Goal: Information Seeking & Learning: Learn about a topic

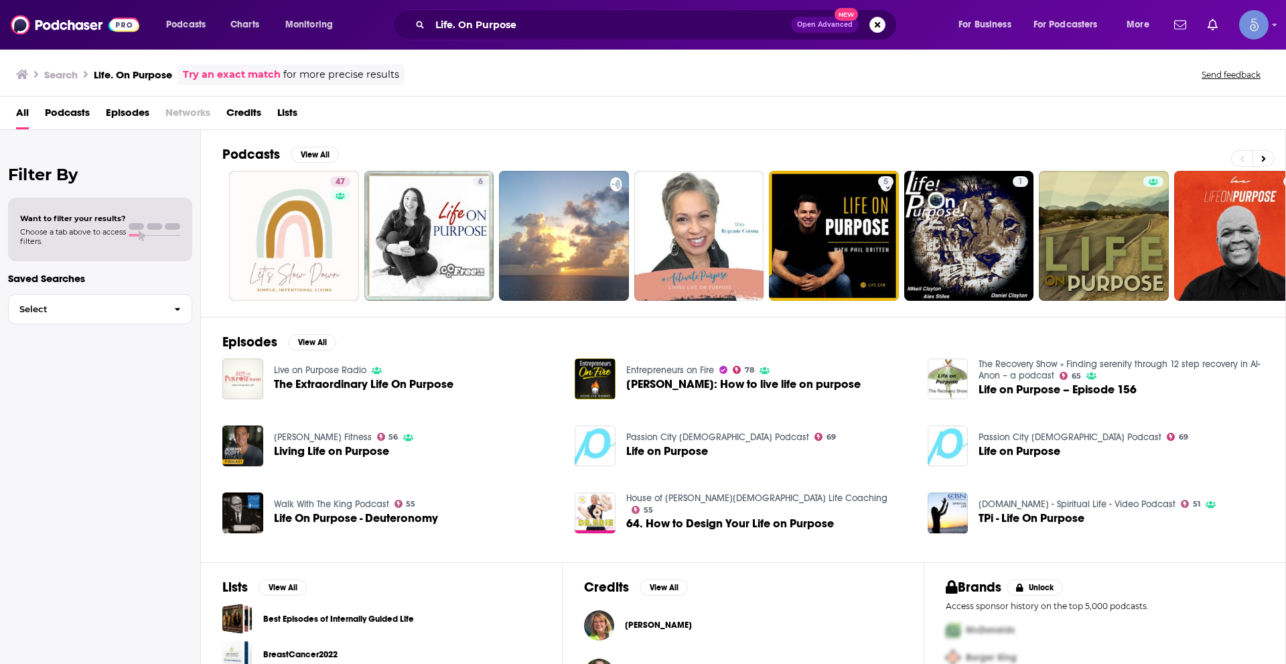
click at [64, 111] on span "Podcasts" at bounding box center [67, 115] width 45 height 27
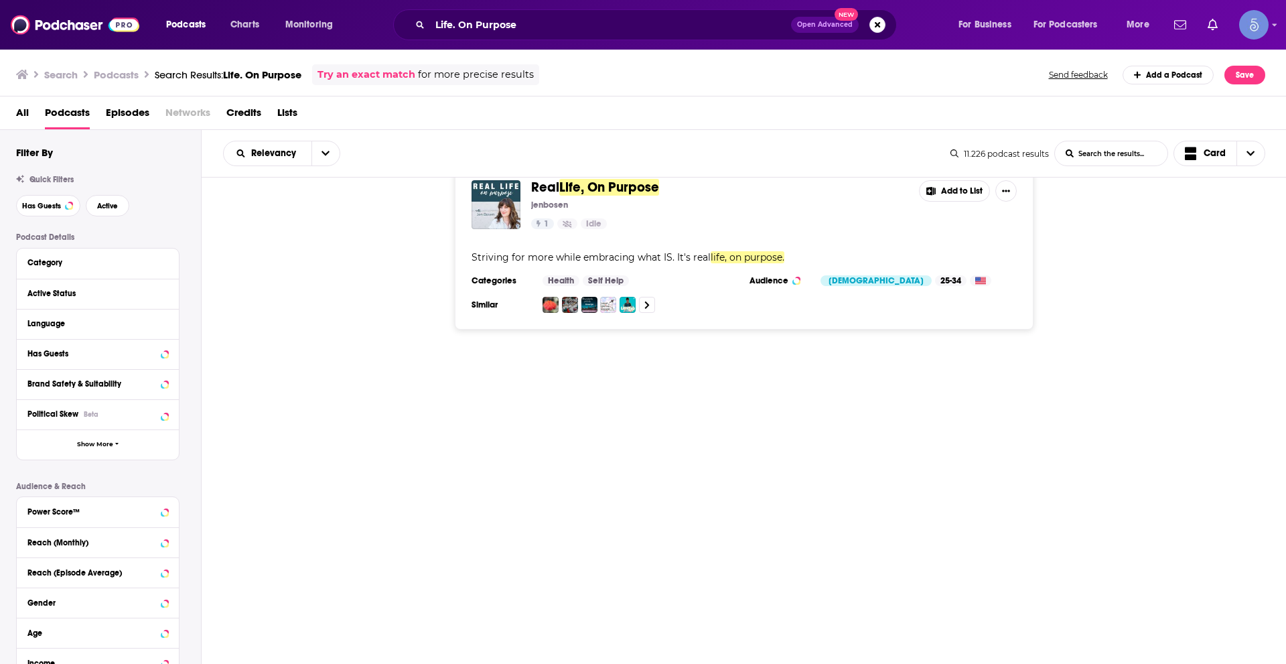
scroll to position [1876, 0]
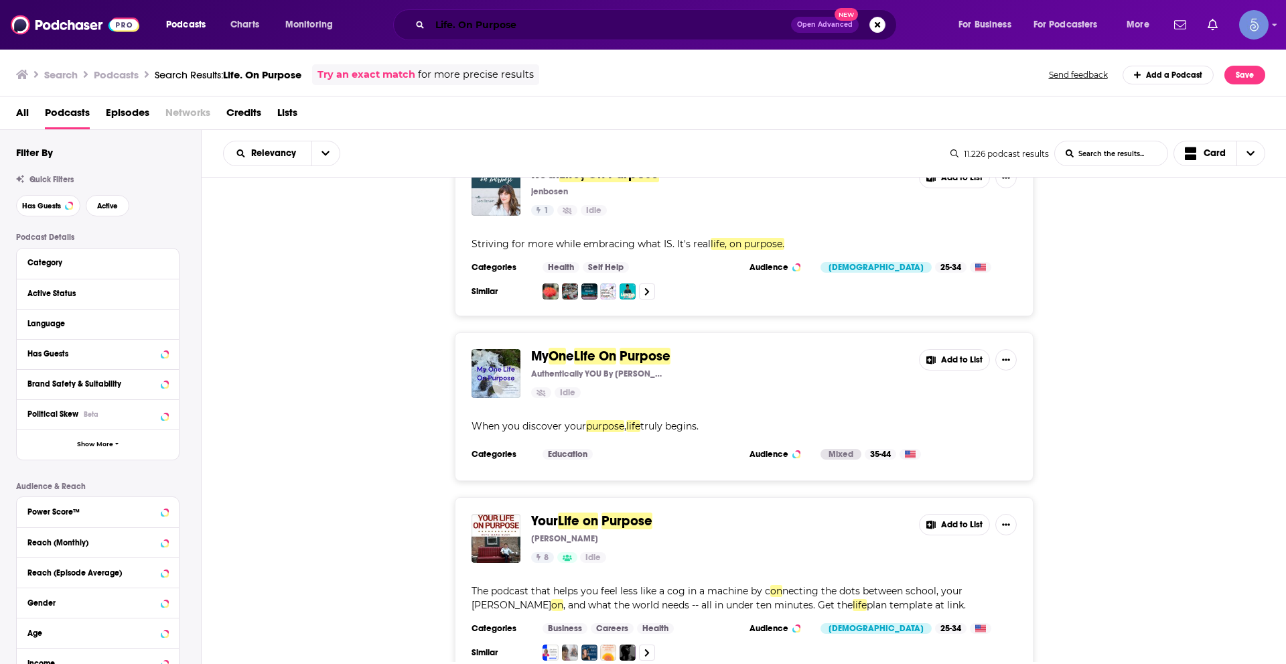
click at [455, 25] on input "Life. On Purpose" at bounding box center [610, 24] width 361 height 21
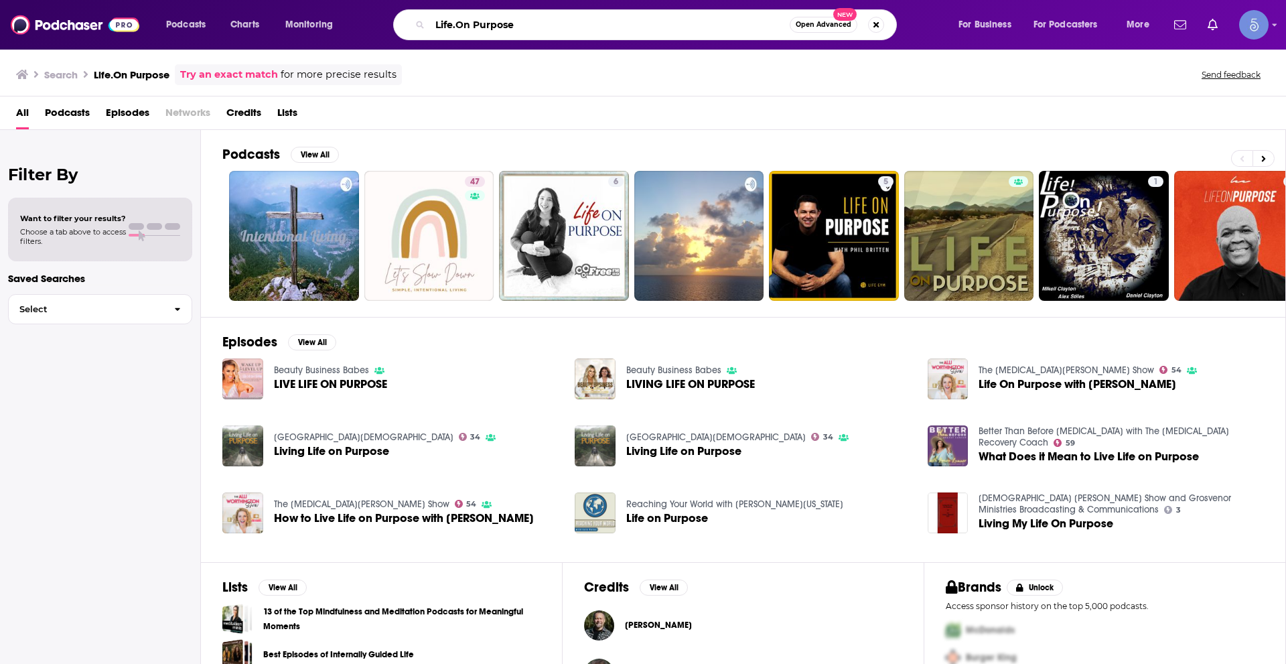
click at [513, 21] on input "Life.On Purpose" at bounding box center [610, 24] width 360 height 21
click at [512, 21] on input "Life.On Purpose" at bounding box center [610, 24] width 360 height 21
paste input "[PERSON_NAME]"
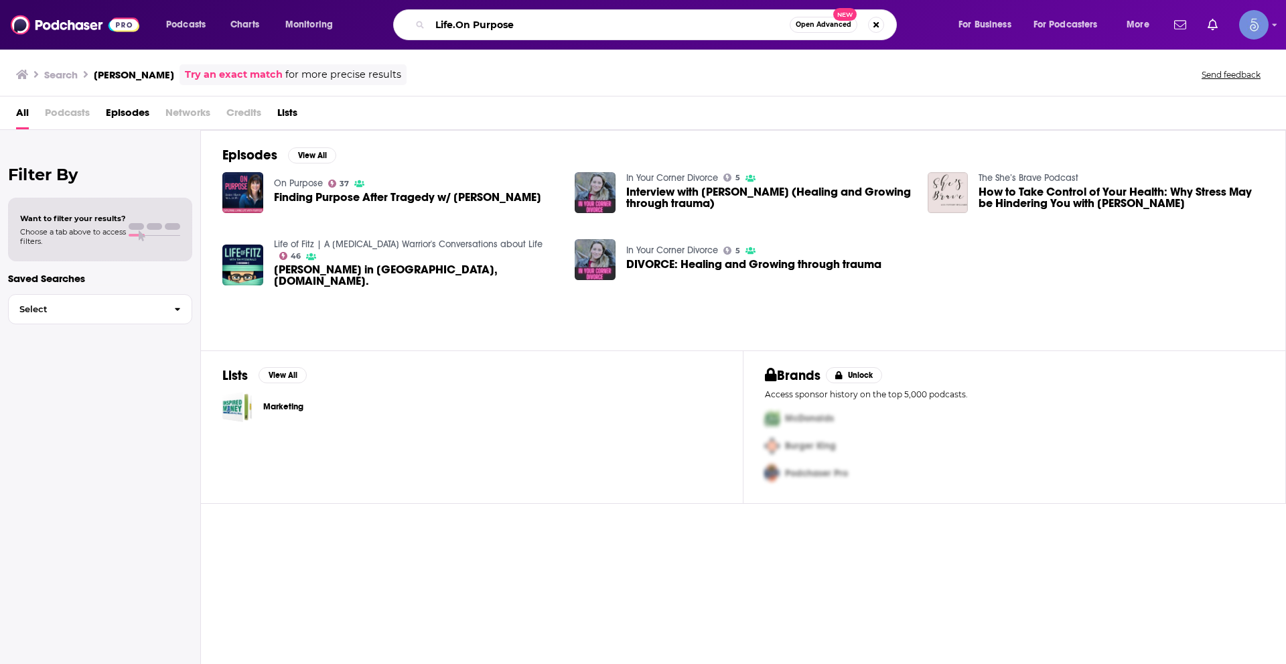
click at [579, 26] on input "Life.On Purpose" at bounding box center [610, 24] width 360 height 21
paste input "[PERSON_NAME]"
type input "Life.On Purpose [PERSON_NAME]"
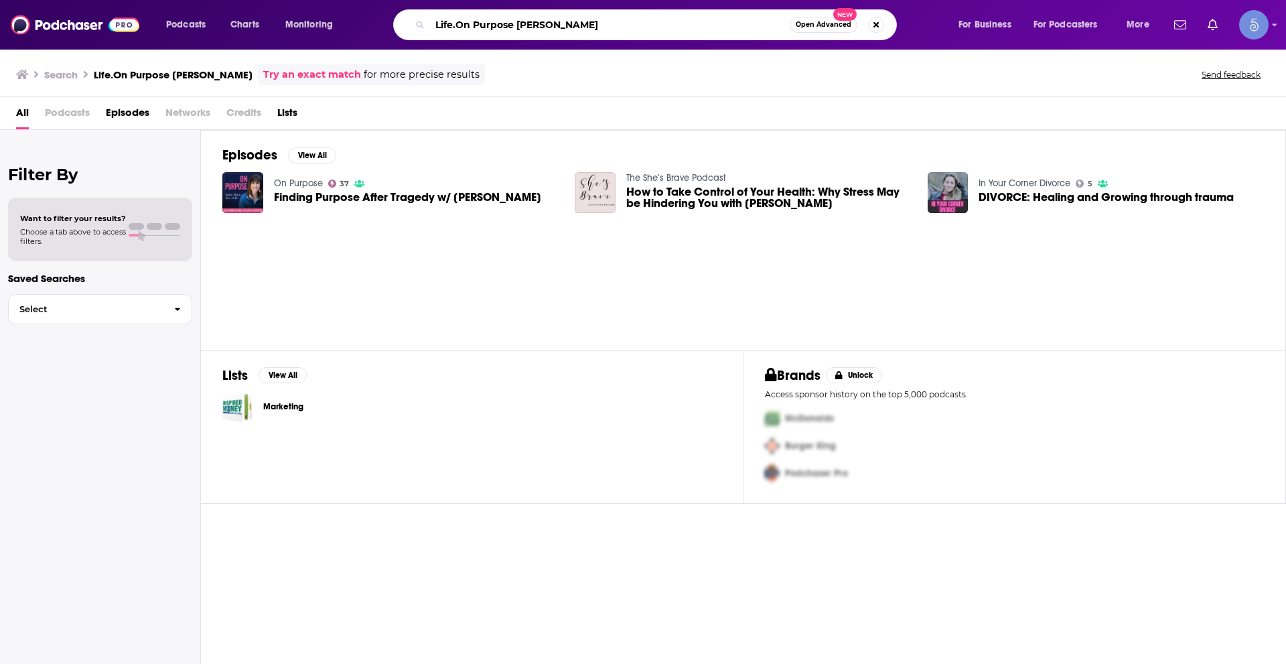
click at [566, 23] on input "Life.On Purpose [PERSON_NAME]" at bounding box center [610, 24] width 360 height 21
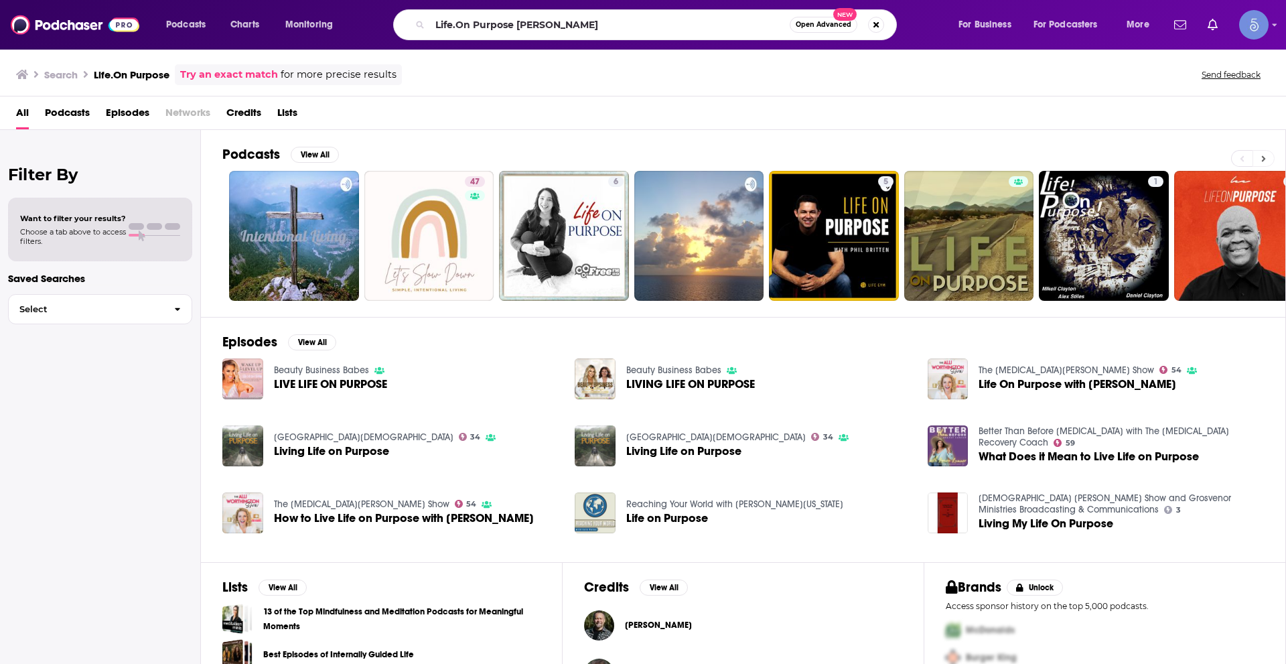
click at [1261, 158] on icon at bounding box center [1263, 158] width 5 height 9
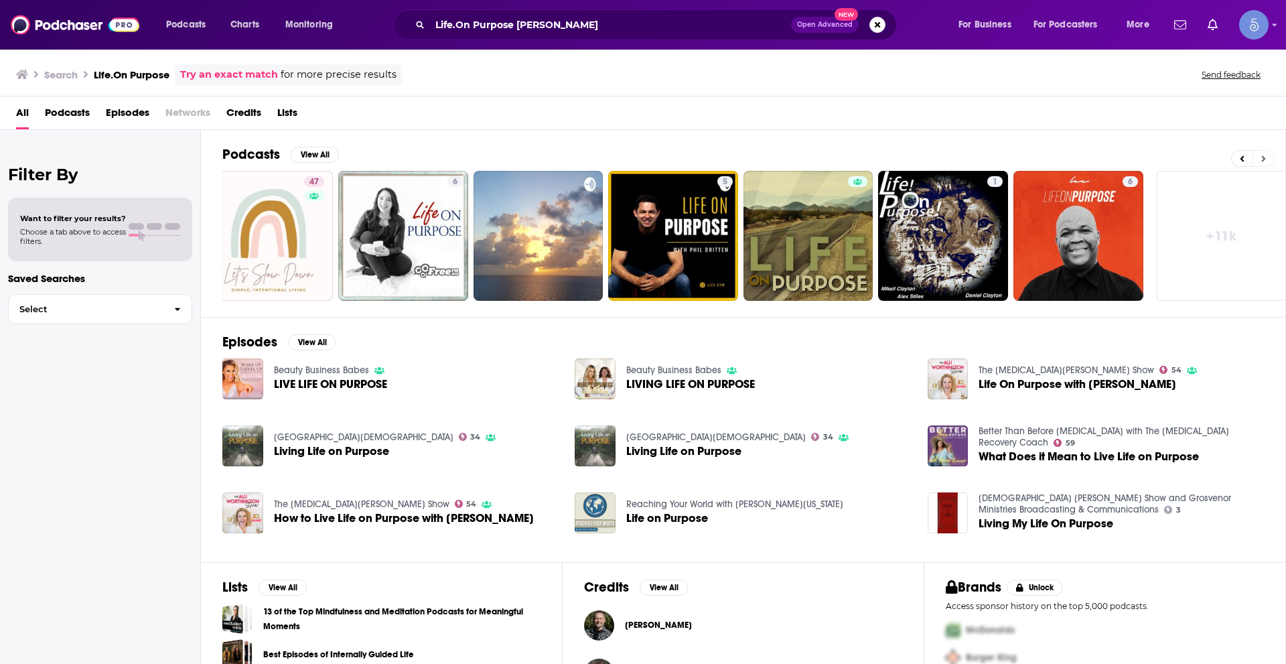
scroll to position [0, 167]
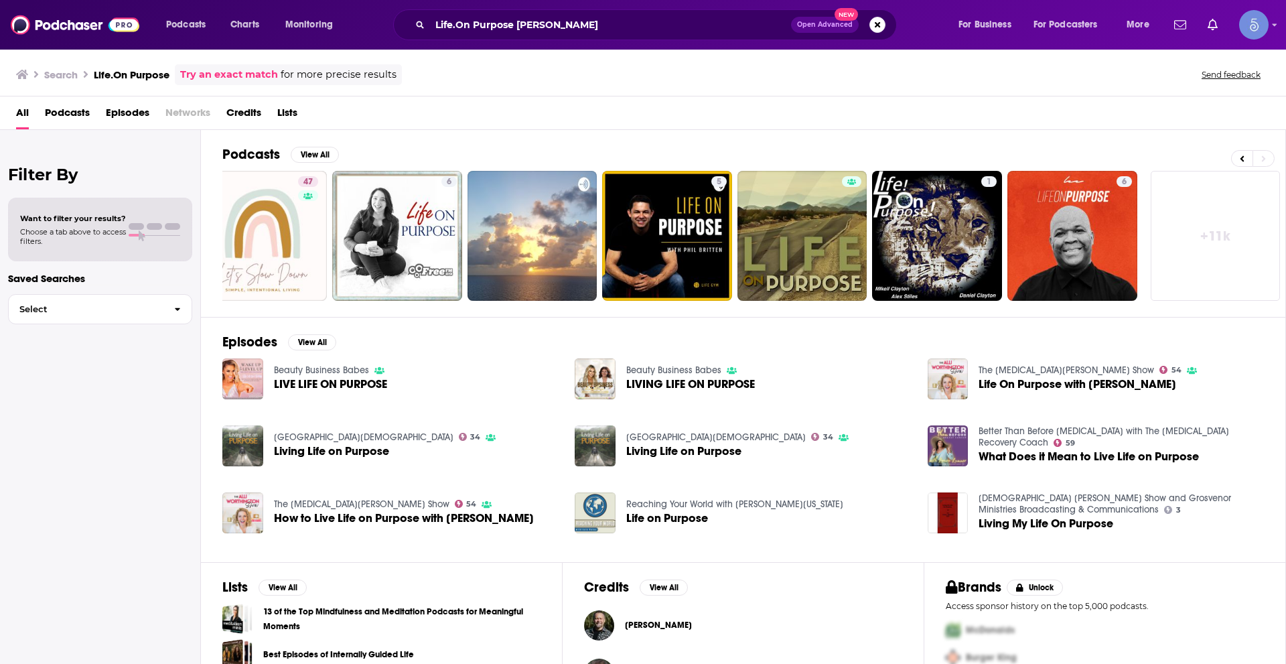
click at [1225, 240] on link "+ 11k" at bounding box center [1216, 236] width 130 height 130
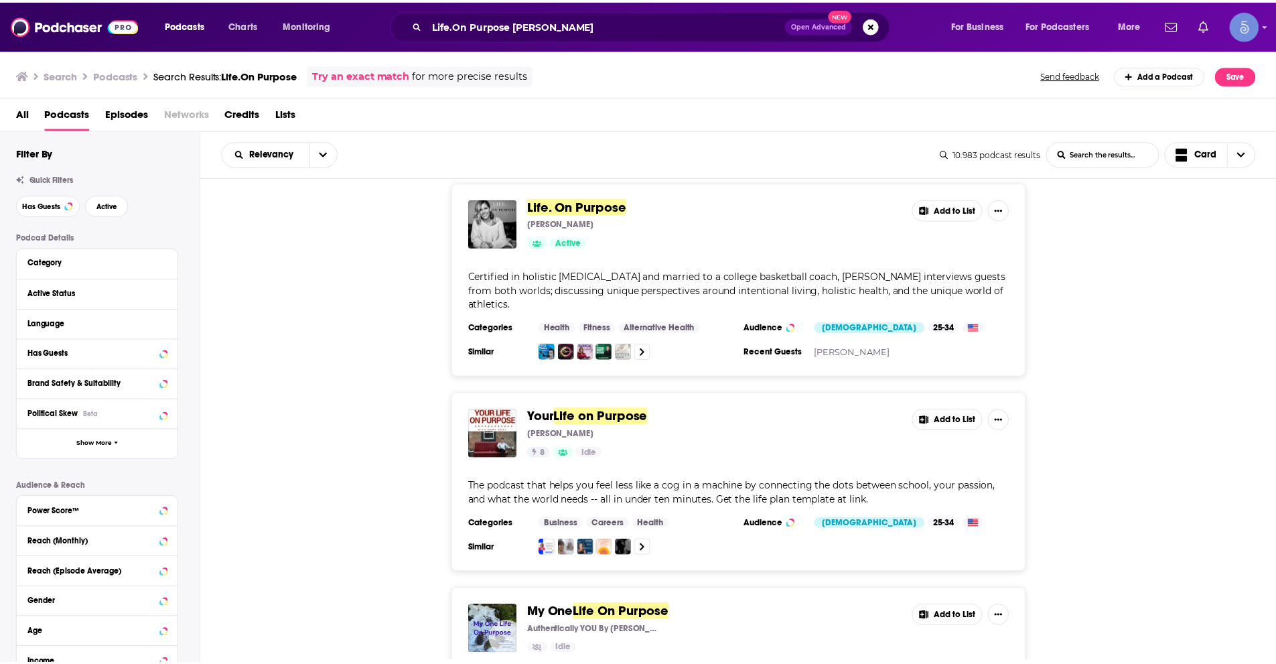
scroll to position [1809, 0]
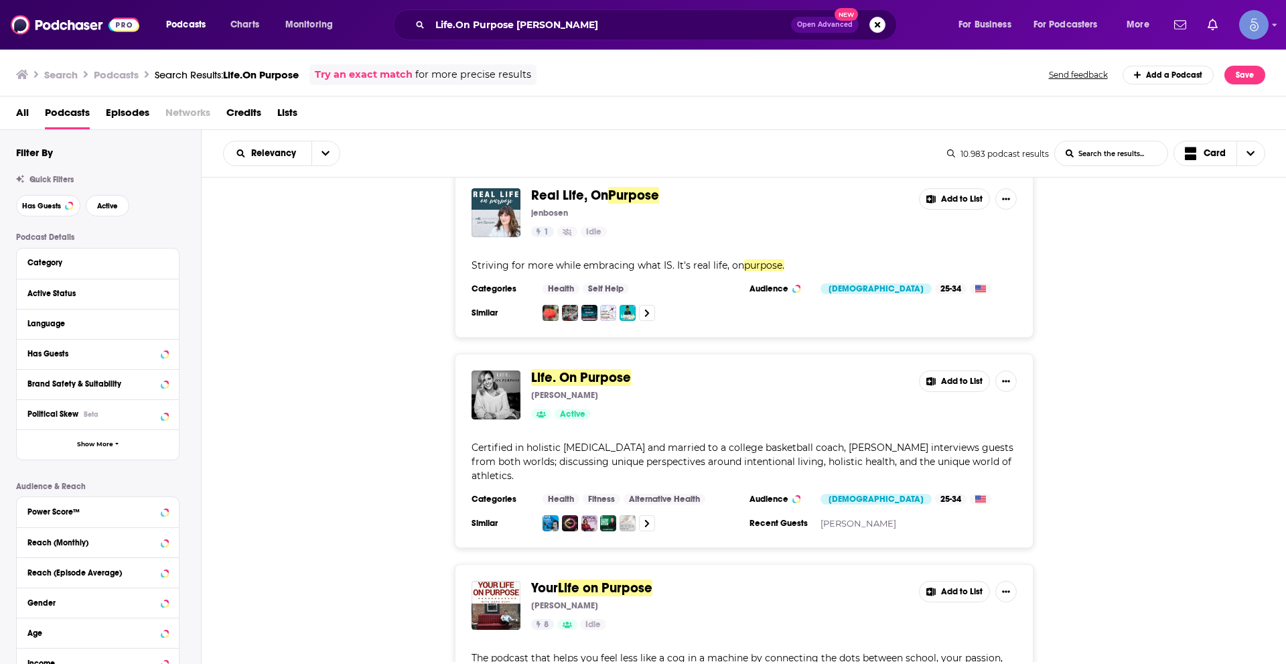
click at [554, 372] on span "Life. On Purpose" at bounding box center [581, 377] width 100 height 17
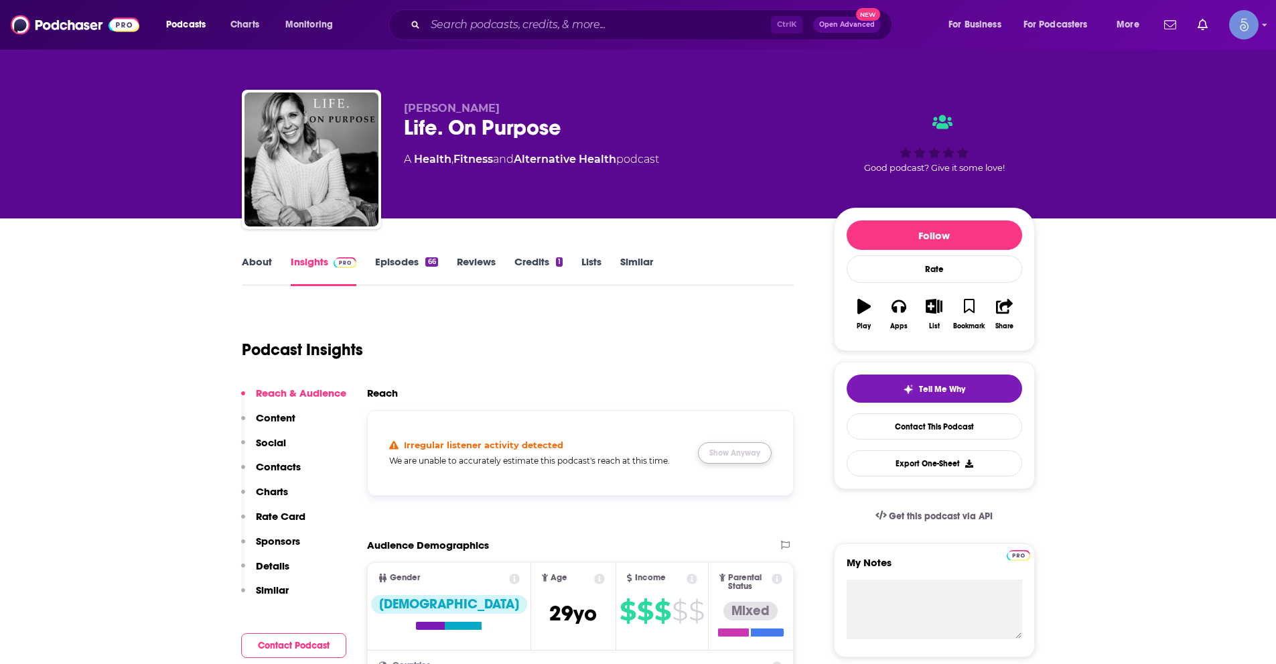
click at [741, 451] on button "Show Anyway" at bounding box center [735, 452] width 74 height 21
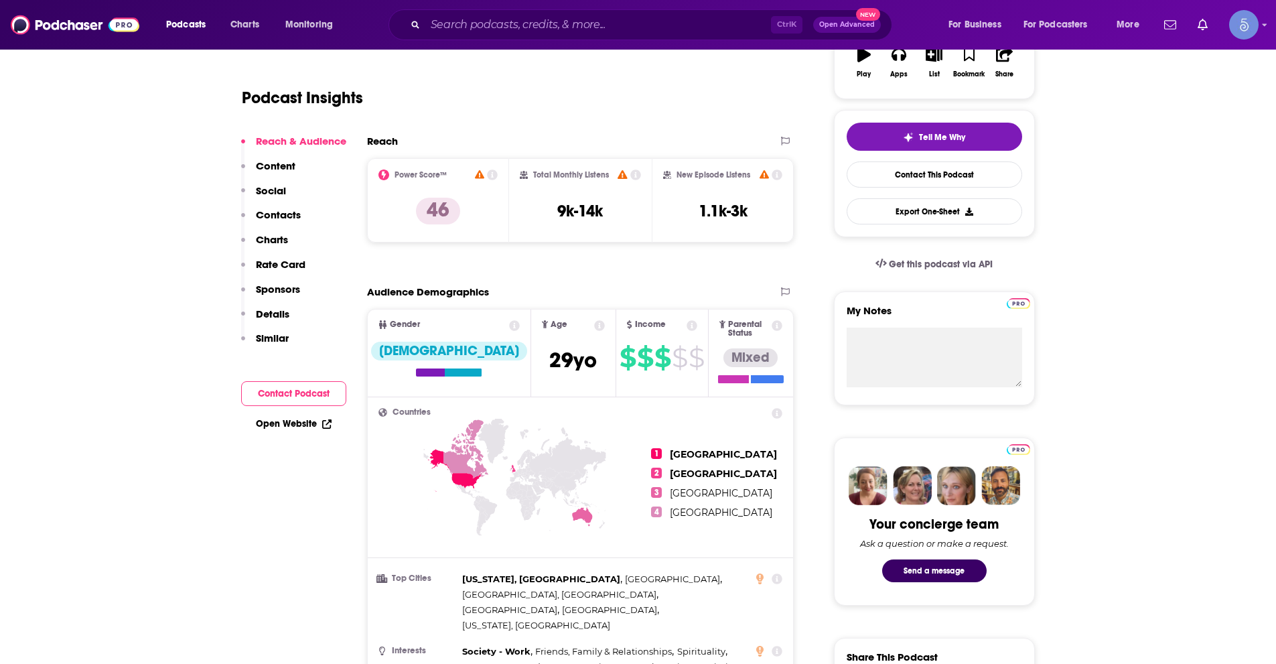
scroll to position [268, 0]
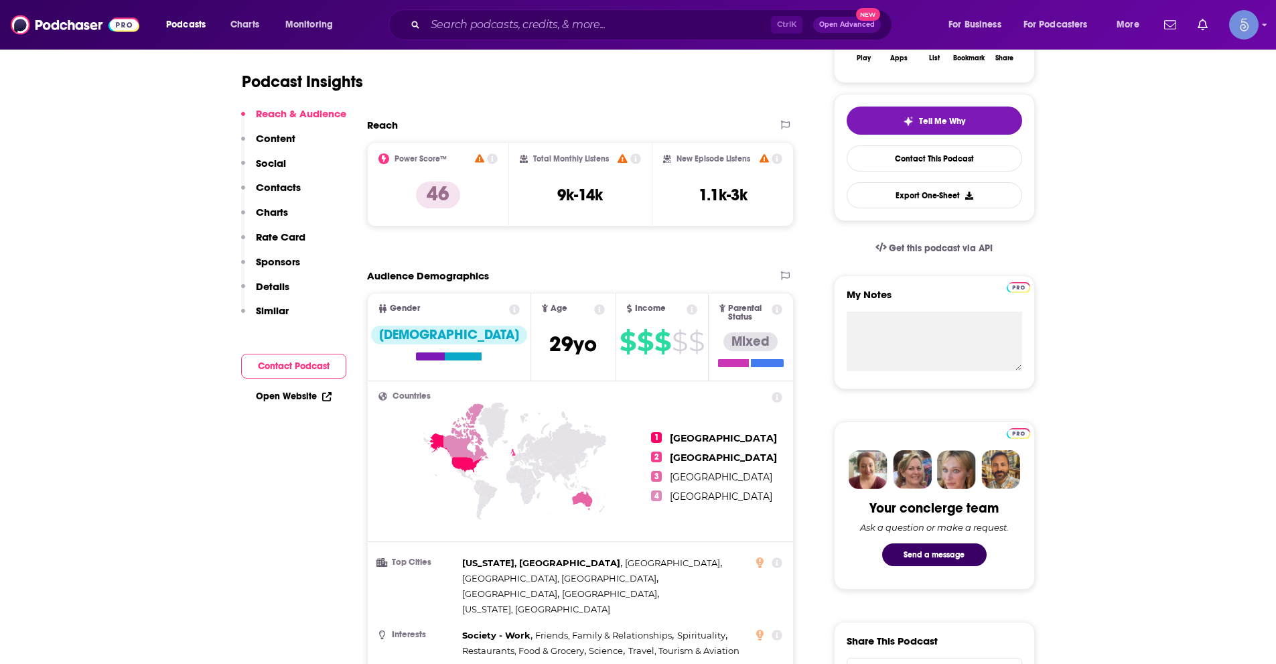
click at [492, 161] on icon at bounding box center [492, 158] width 11 height 11
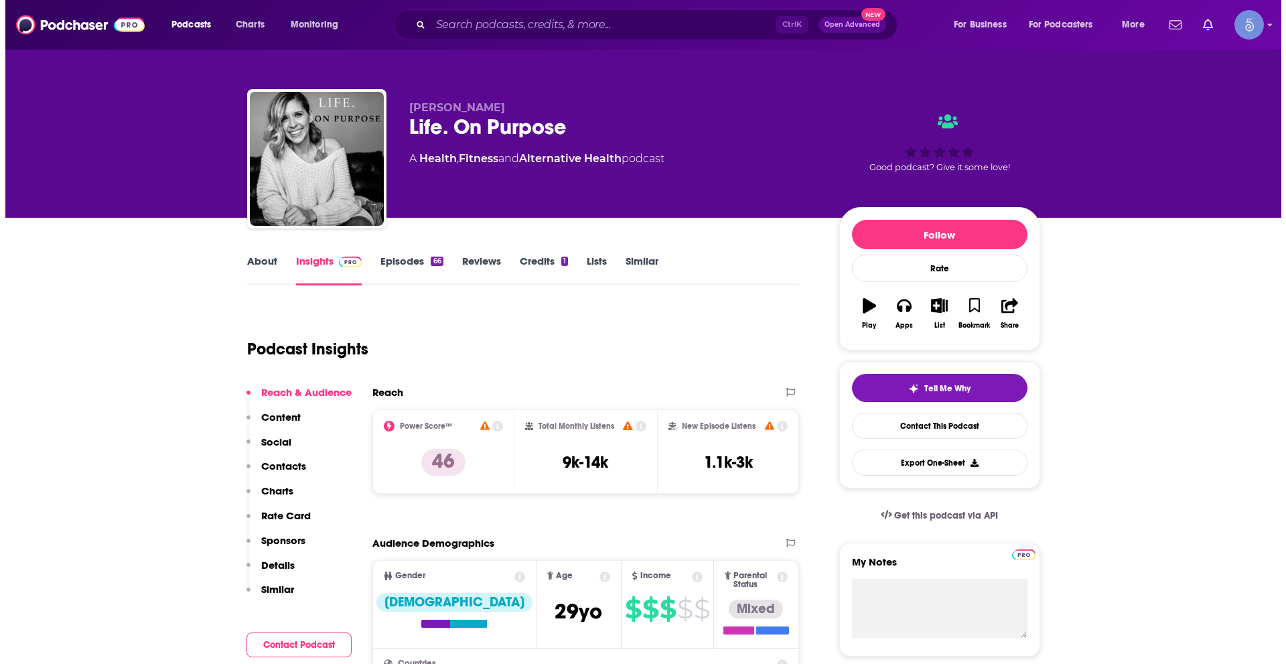
scroll to position [0, 0]
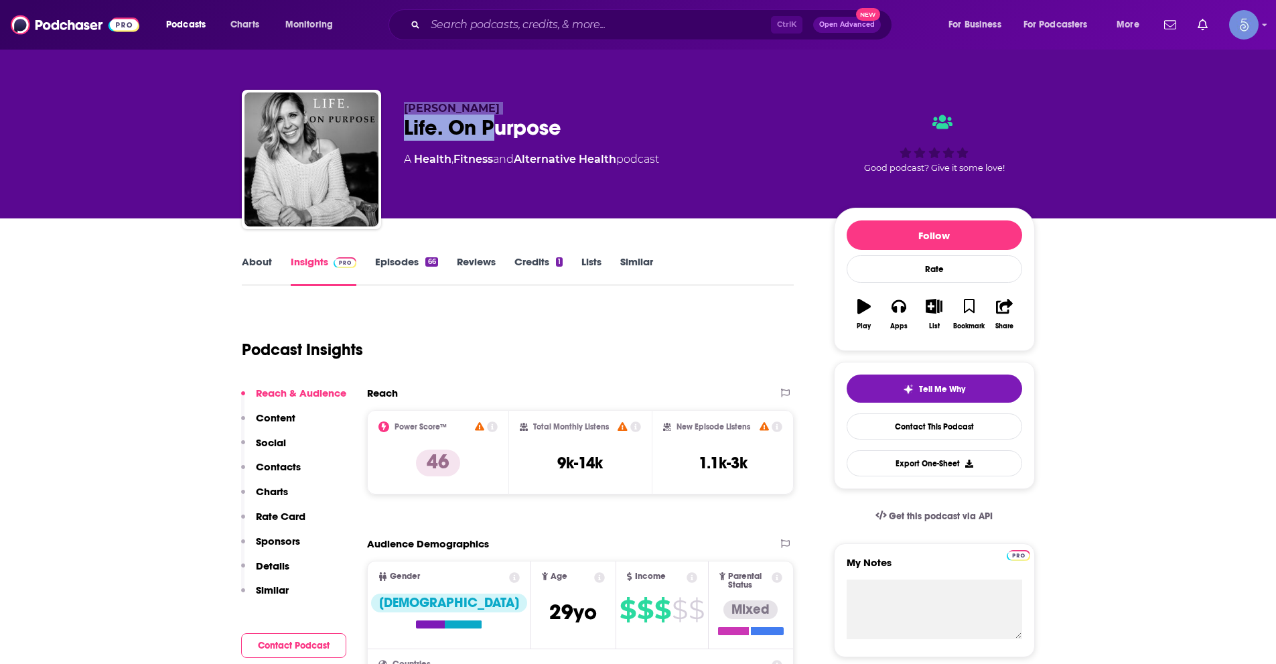
drag, startPoint x: 405, startPoint y: 111, endPoint x: 486, endPoint y: 139, distance: 85.8
click at [492, 118] on div "[PERSON_NAME] Life. On Purpose A Health , Fitness and Alternative Health podcast" at bounding box center [608, 155] width 409 height 107
copy div "[PERSON_NAME] Life. On P"
click at [424, 119] on div "Life. On Purpose" at bounding box center [608, 128] width 409 height 26
drag, startPoint x: 405, startPoint y: 130, endPoint x: 543, endPoint y: 143, distance: 138.7
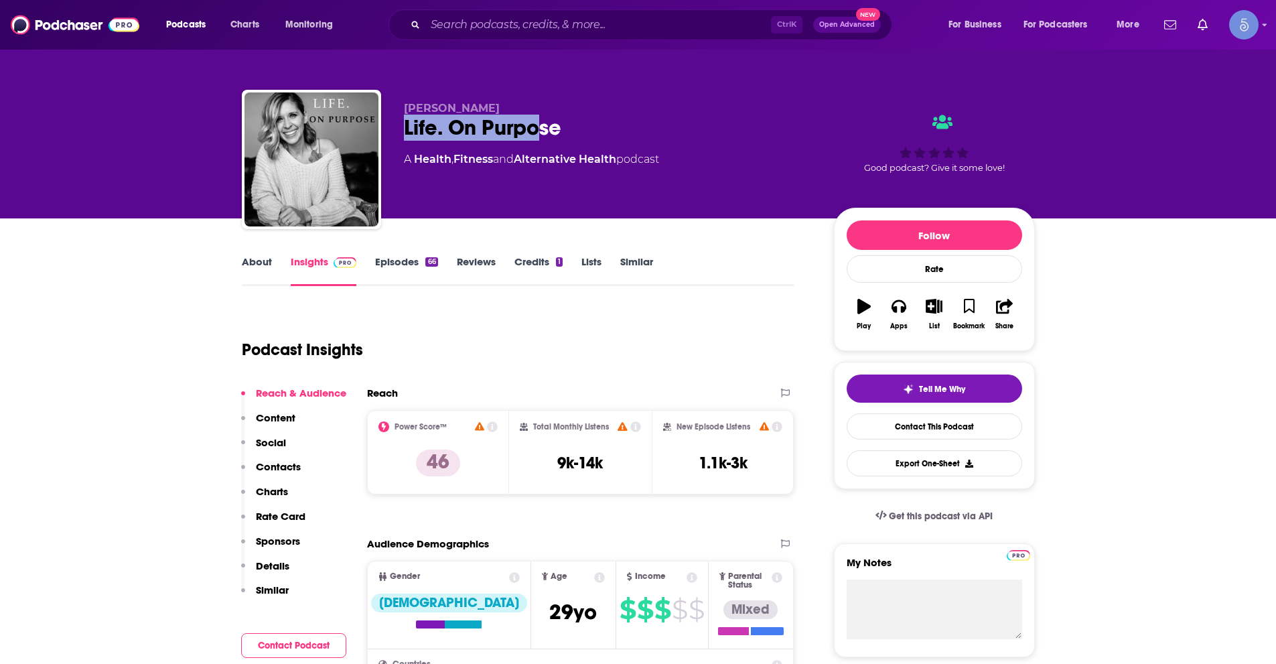
click at [544, 143] on div "[PERSON_NAME] Life. On Purpose A Health , Fitness and Alternative Health podcast" at bounding box center [608, 155] width 409 height 107
drag, startPoint x: 407, startPoint y: 111, endPoint x: 478, endPoint y: 114, distance: 70.4
click at [478, 114] on p "[PERSON_NAME]" at bounding box center [608, 108] width 409 height 13
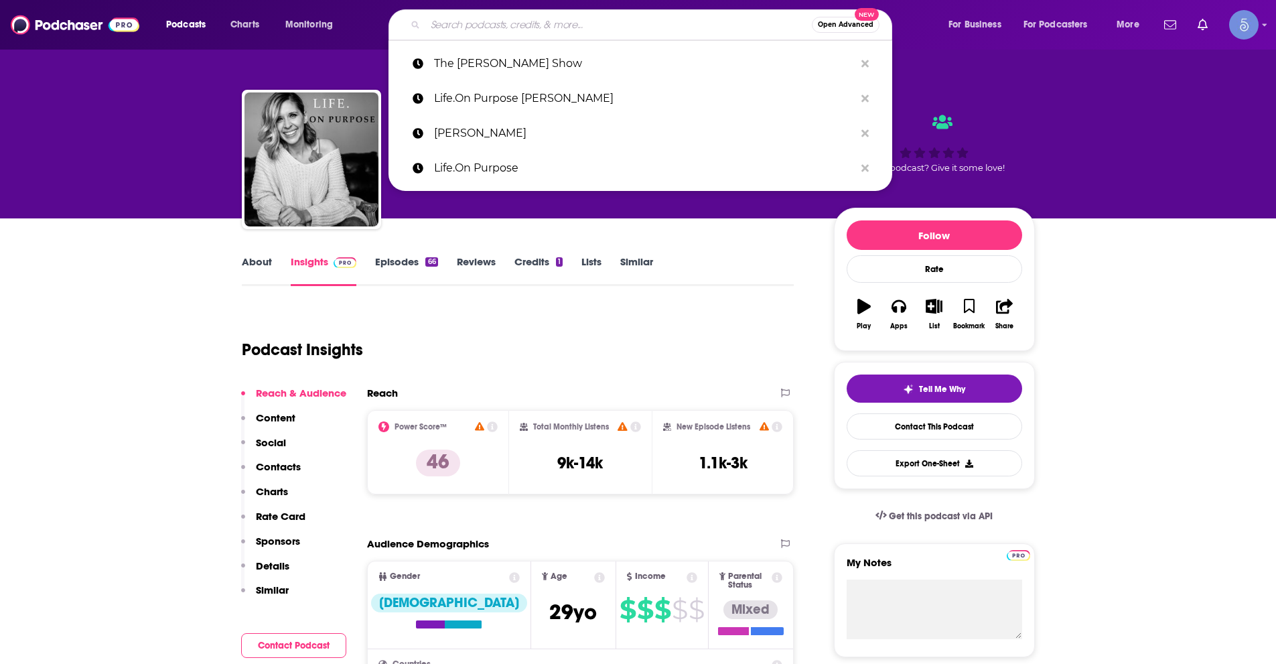
click at [489, 22] on input "Search podcasts, credits, & more..." at bounding box center [618, 24] width 387 height 21
click at [460, 21] on input "Search podcasts, credits, & more..." at bounding box center [618, 24] width 387 height 21
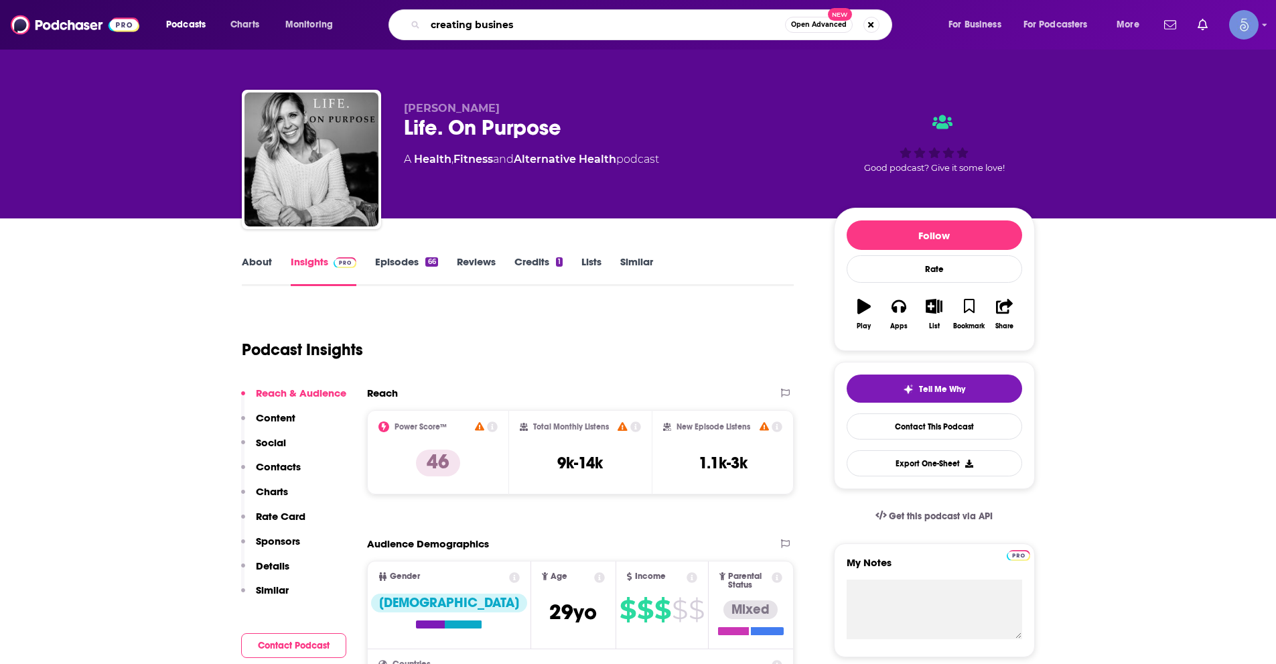
type input "creating business"
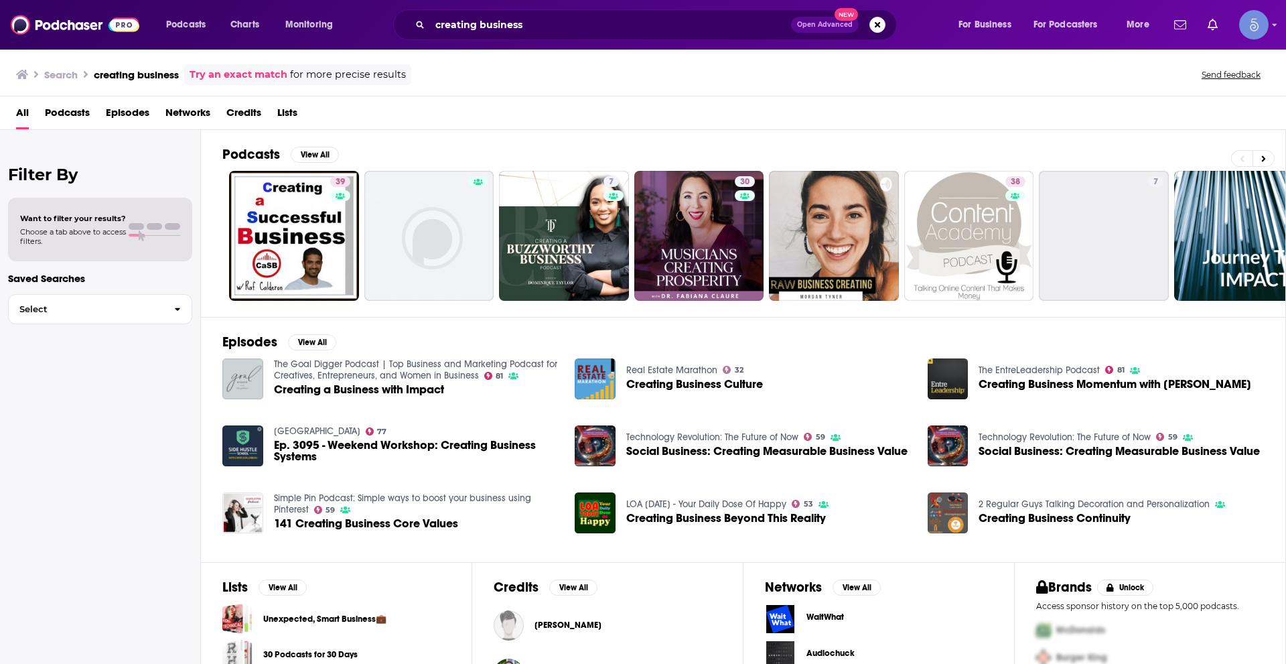
click at [66, 108] on span "Podcasts" at bounding box center [67, 115] width 45 height 27
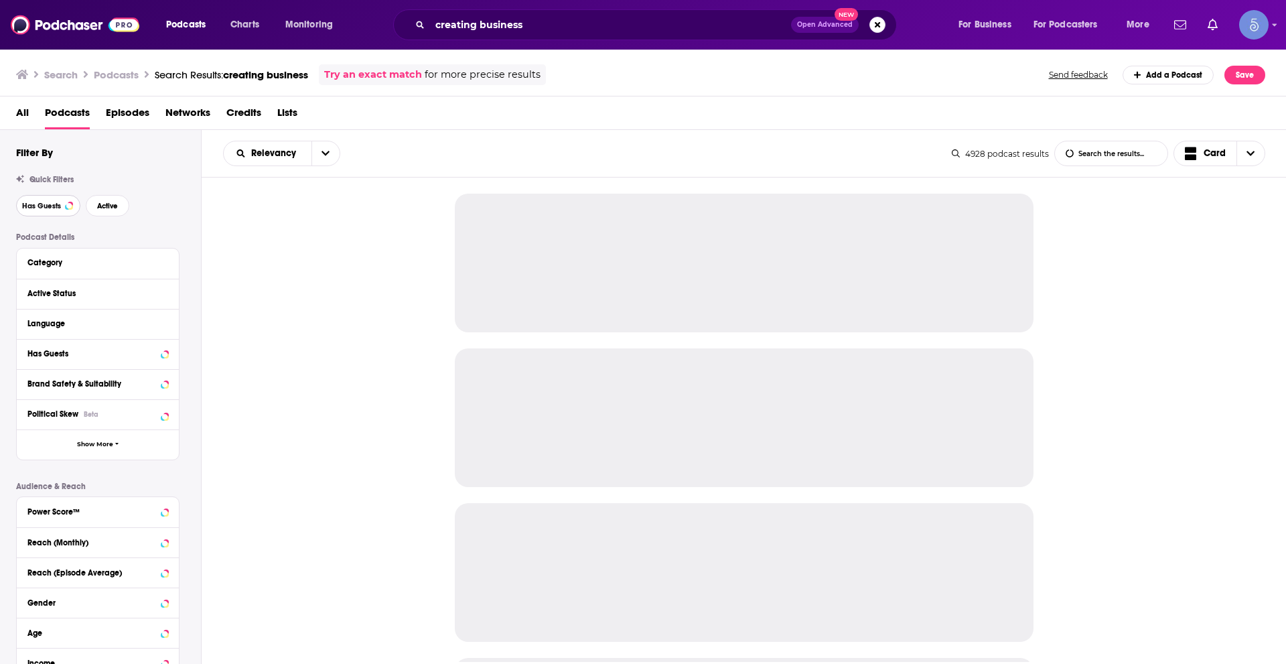
click at [55, 204] on span "Has Guests" at bounding box center [41, 205] width 39 height 7
click at [117, 204] on span "Active" at bounding box center [107, 205] width 21 height 7
click at [165, 322] on icon at bounding box center [164, 323] width 7 height 11
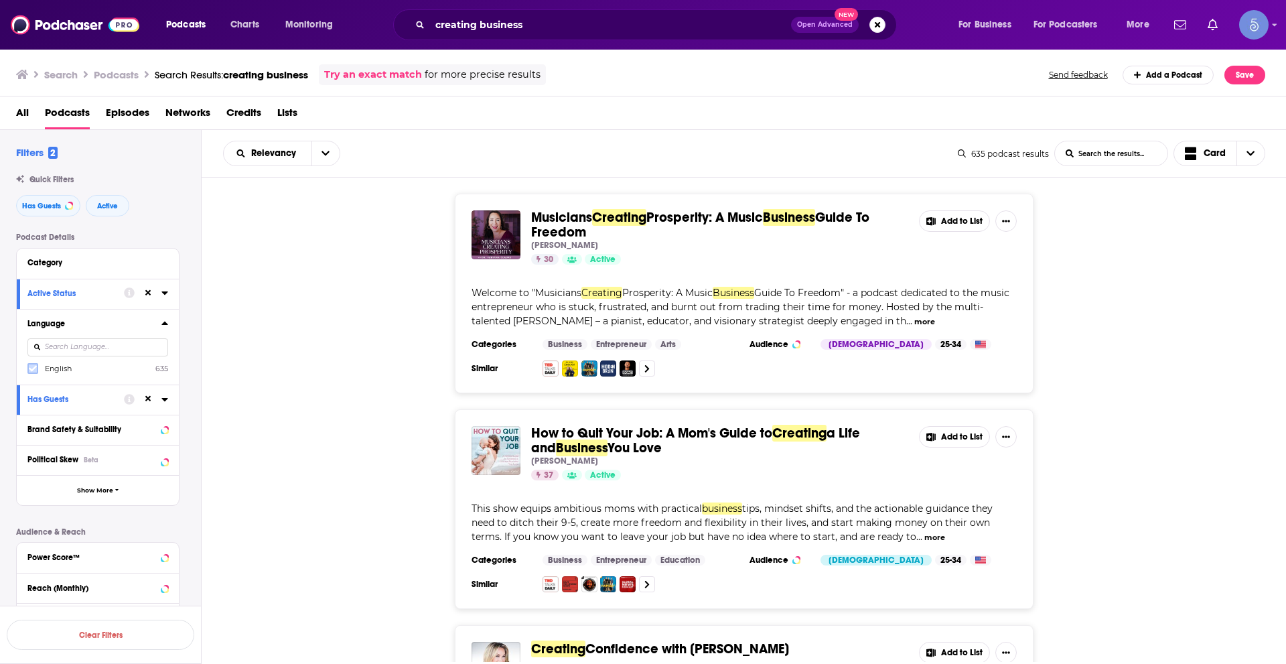
click at [33, 366] on icon at bounding box center [33, 368] width 8 height 8
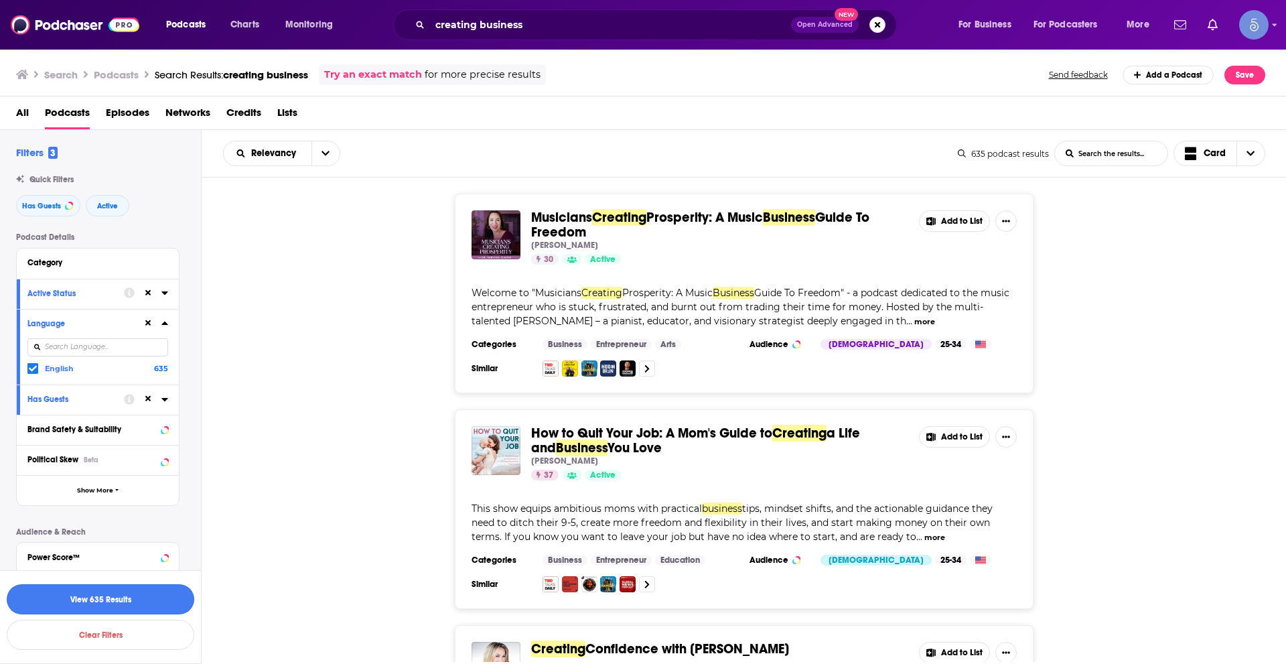
click at [146, 596] on button "View 635 Results" at bounding box center [101, 599] width 188 height 30
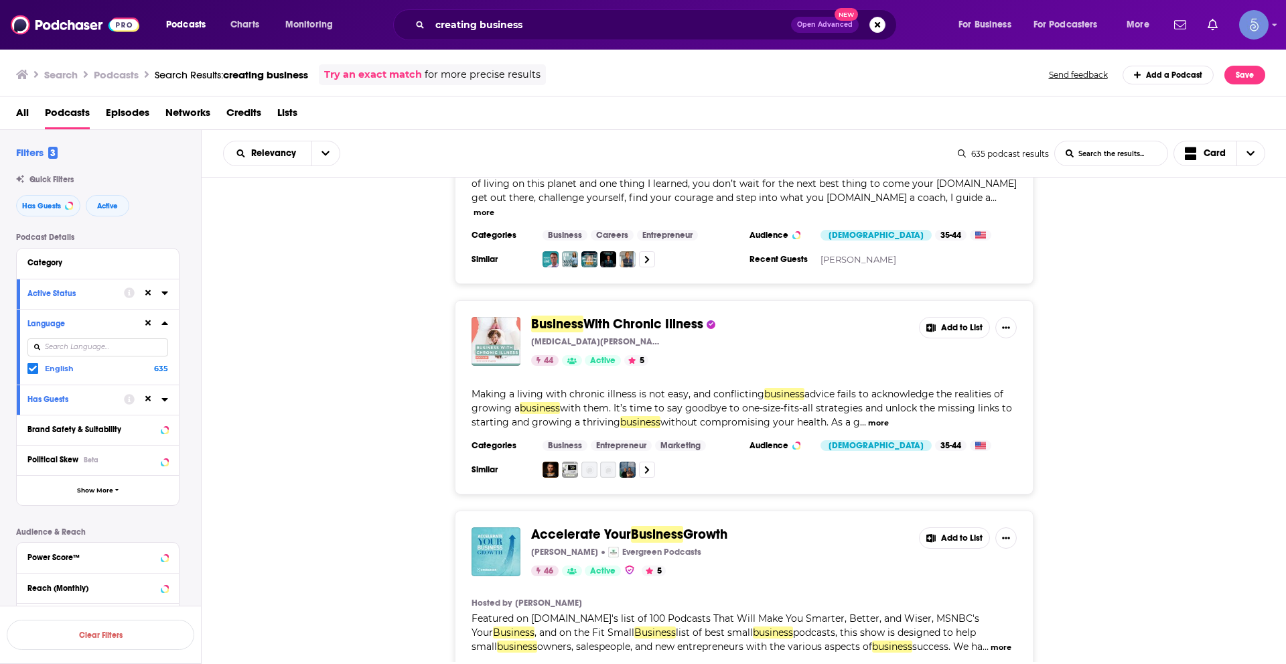
scroll to position [4945, 0]
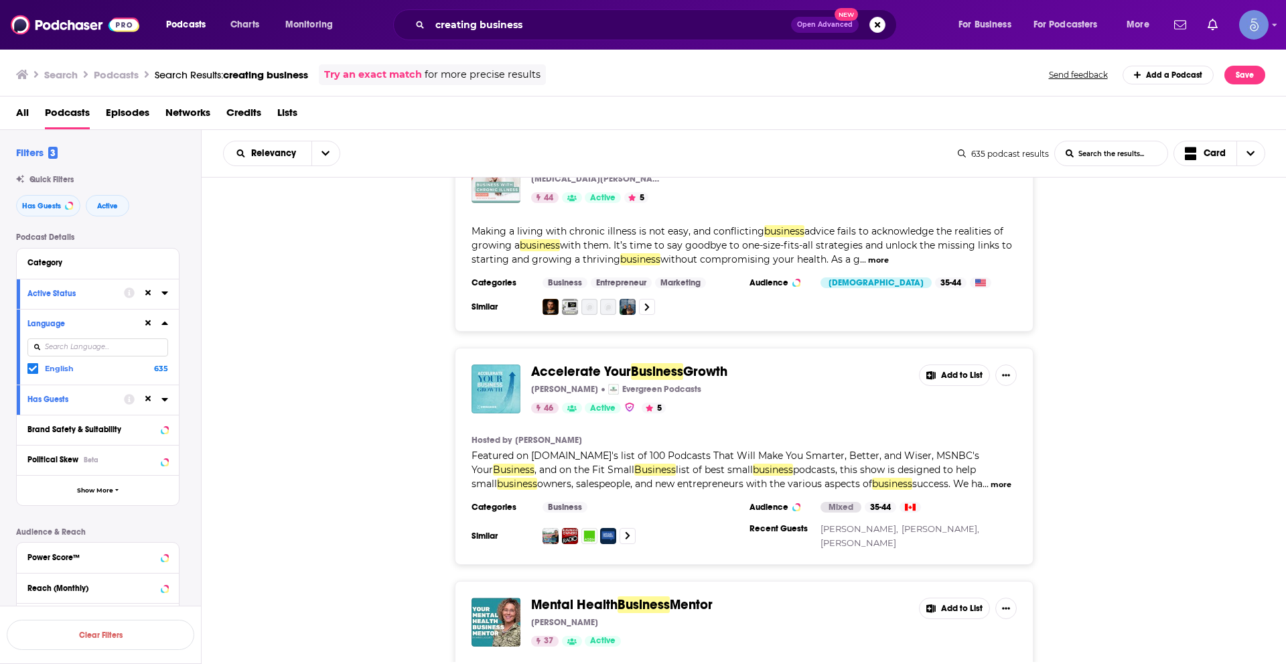
scroll to position [5280, 0]
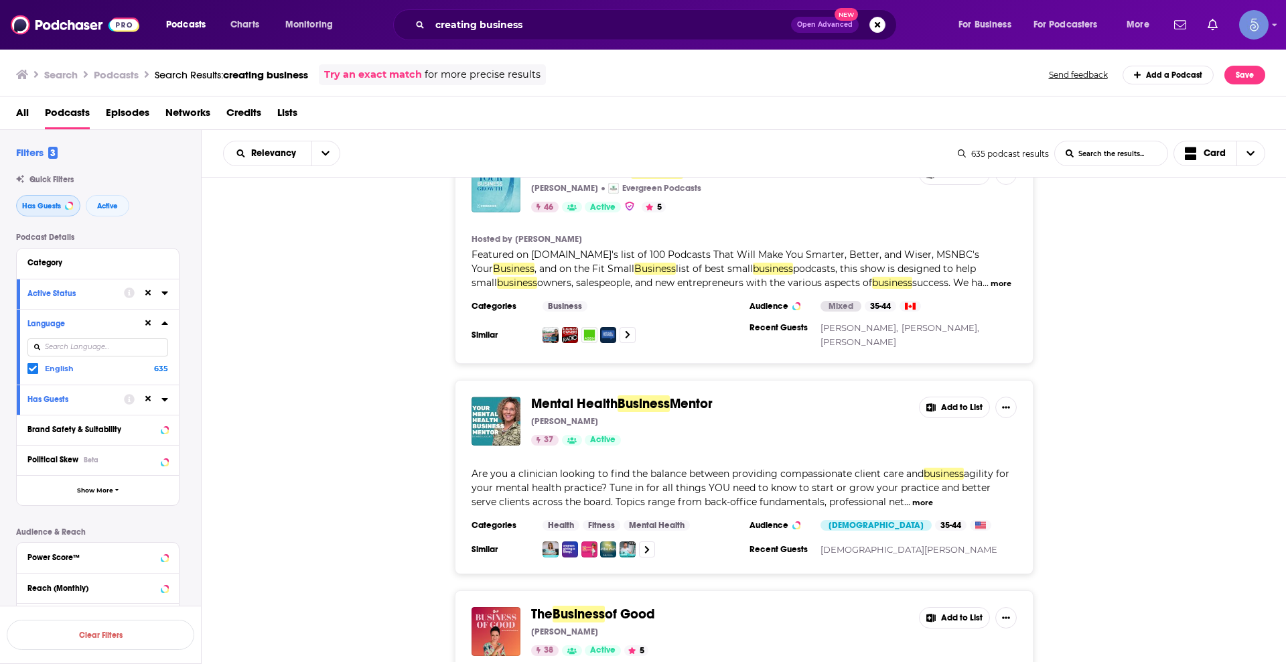
click at [56, 200] on button "Has Guests" at bounding box center [48, 205] width 64 height 21
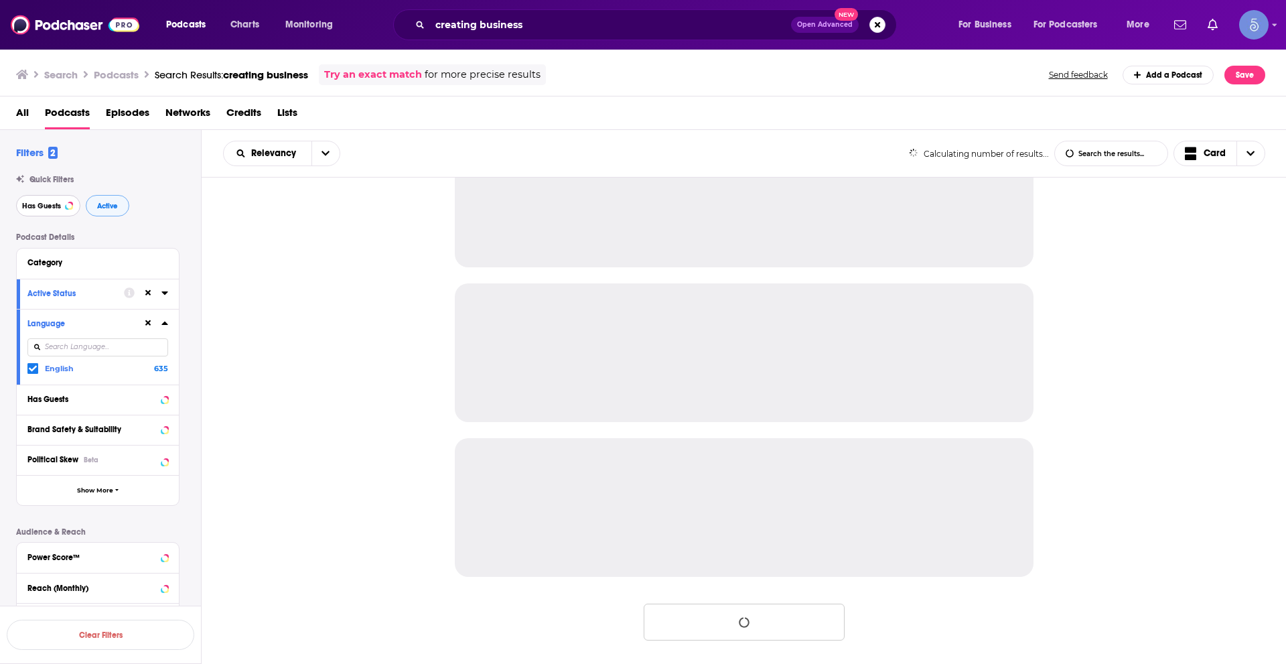
scroll to position [1148, 0]
click at [108, 202] on span "Active" at bounding box center [107, 205] width 21 height 7
click at [145, 320] on icon at bounding box center [148, 323] width 6 height 9
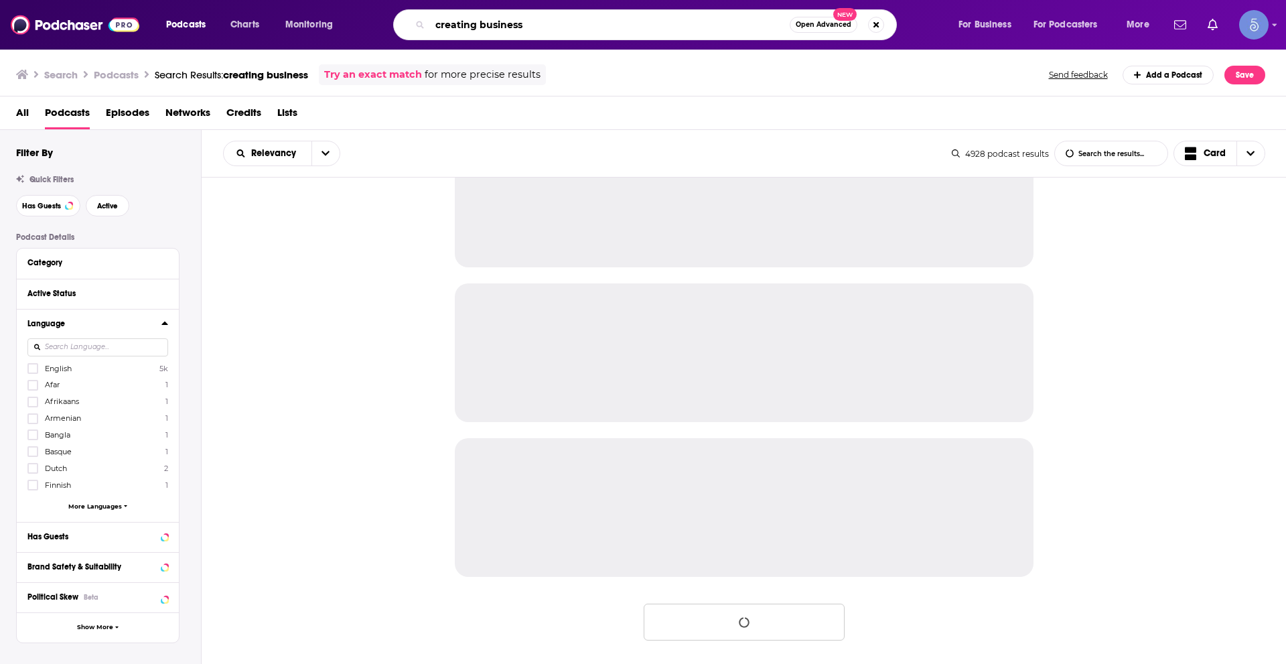
click at [536, 28] on input "creating business" at bounding box center [610, 24] width 360 height 21
click at [535, 29] on input "creating business" at bounding box center [610, 24] width 360 height 21
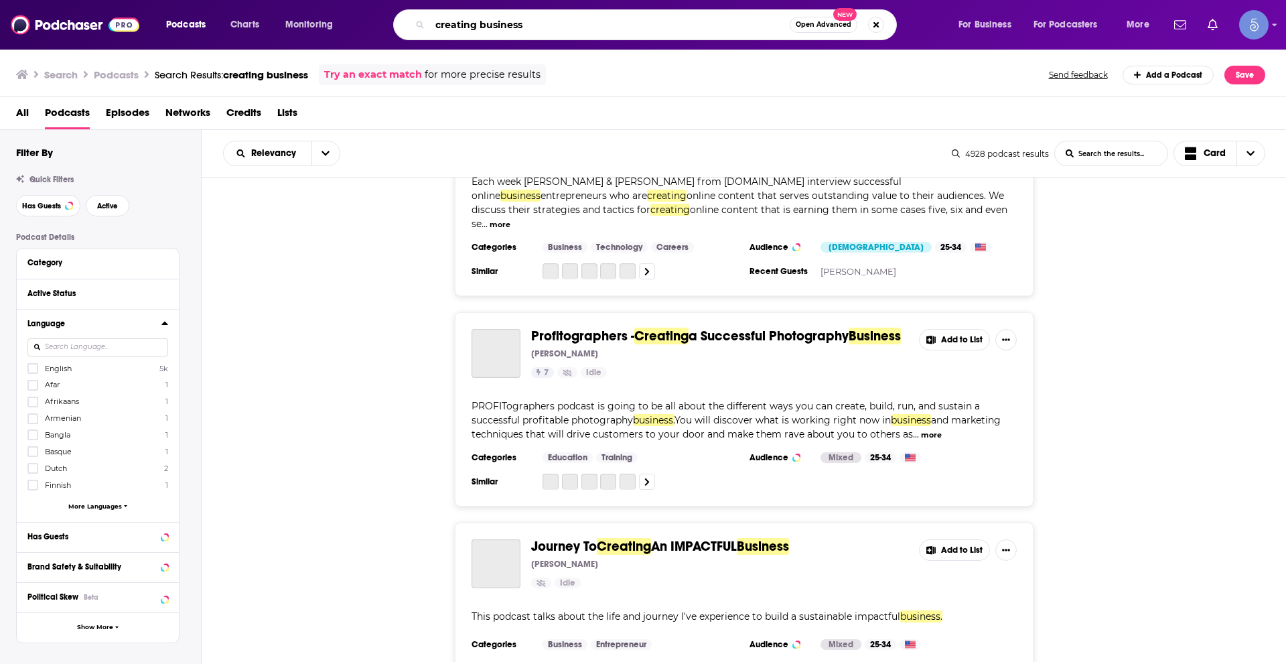
scroll to position [3866, 0]
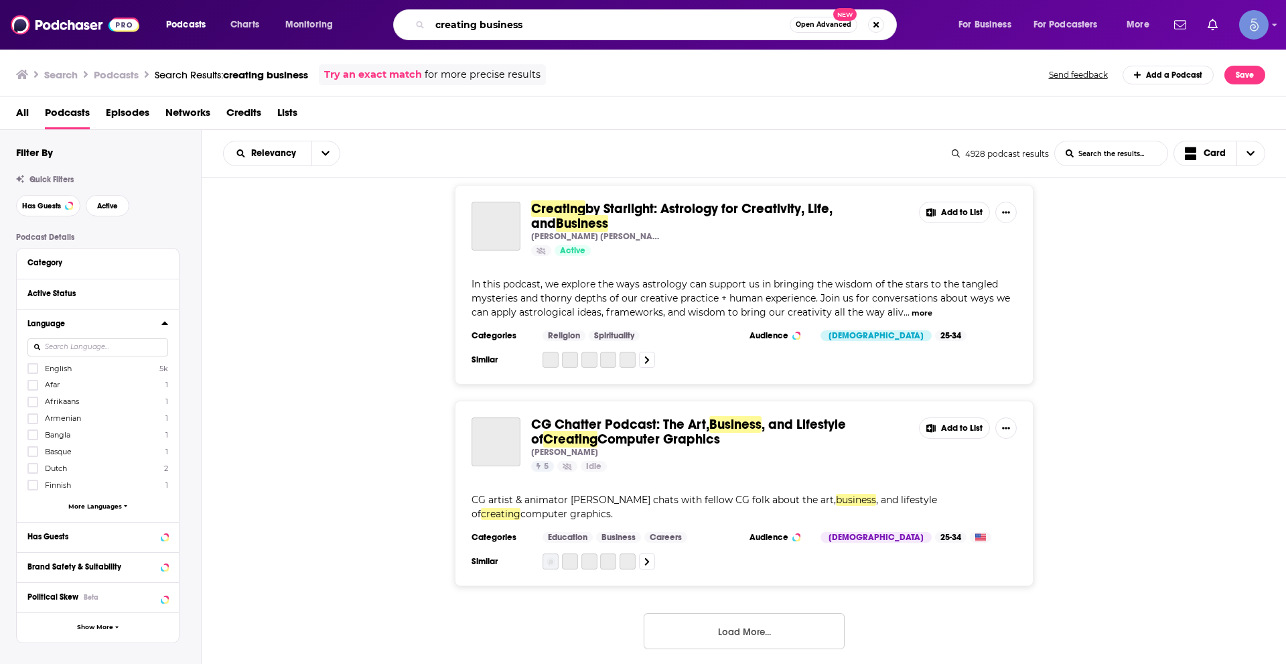
click at [535, 29] on input "creating business" at bounding box center [610, 24] width 360 height 21
click at [535, 28] on input "creating business" at bounding box center [610, 24] width 360 height 21
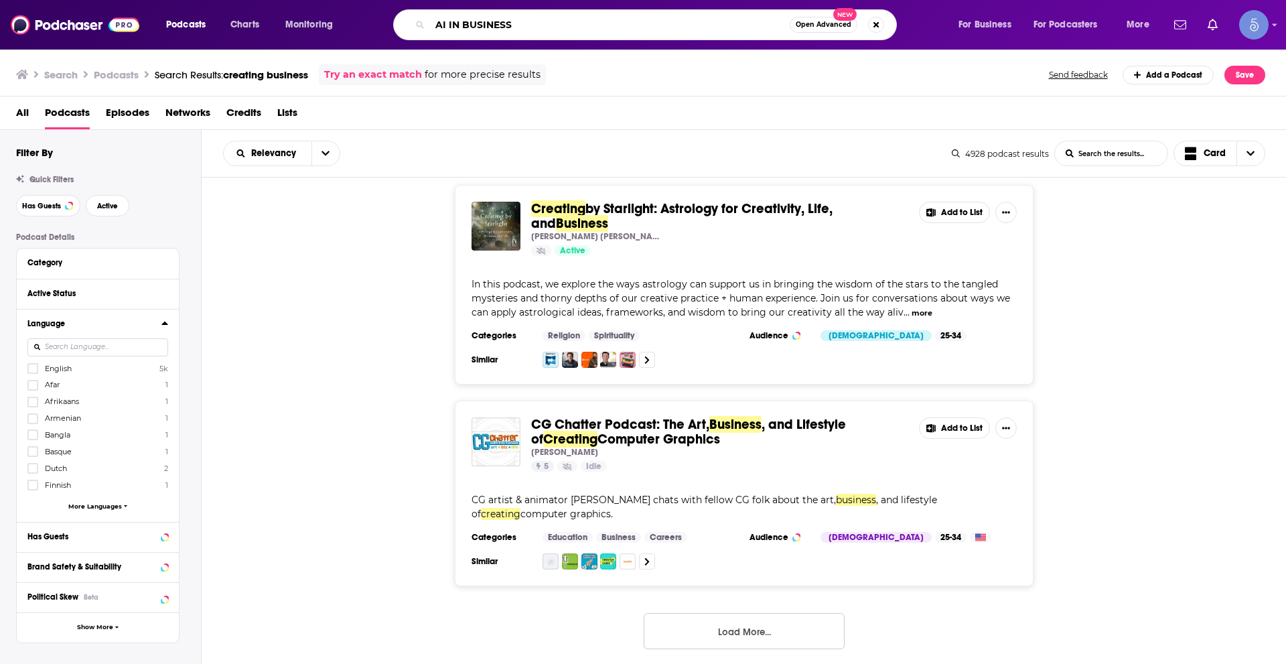
type input "AI IN BUSINESS"
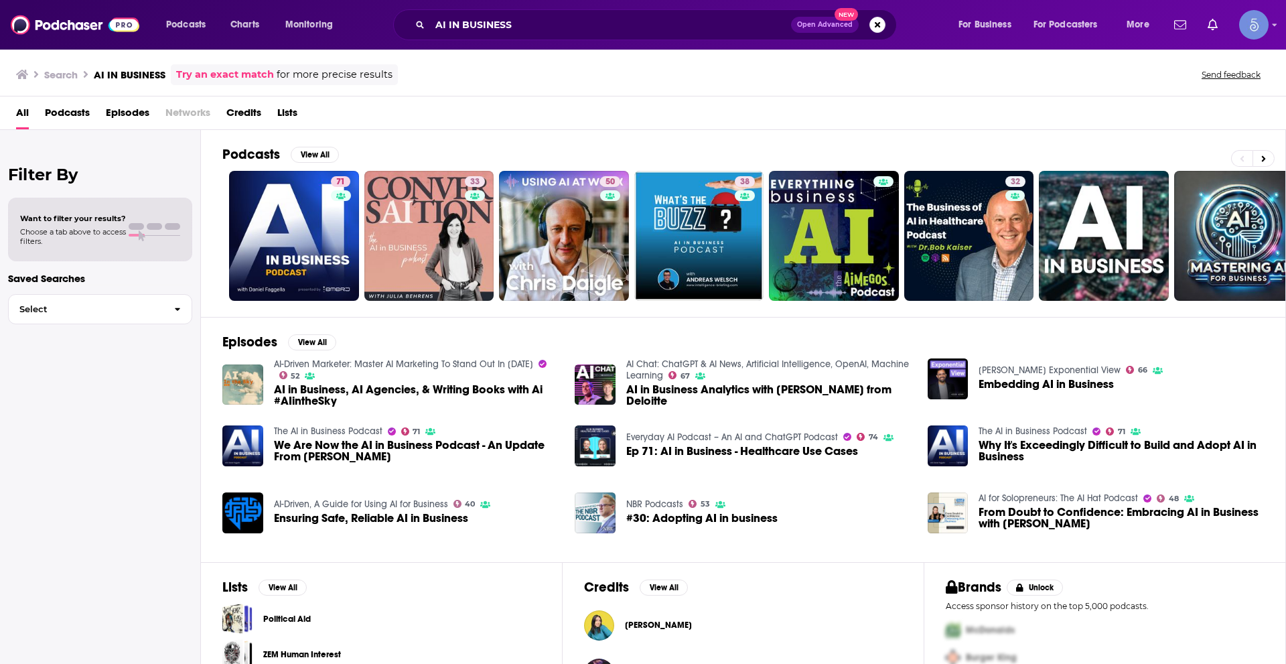
click at [72, 109] on span "Podcasts" at bounding box center [67, 115] width 45 height 27
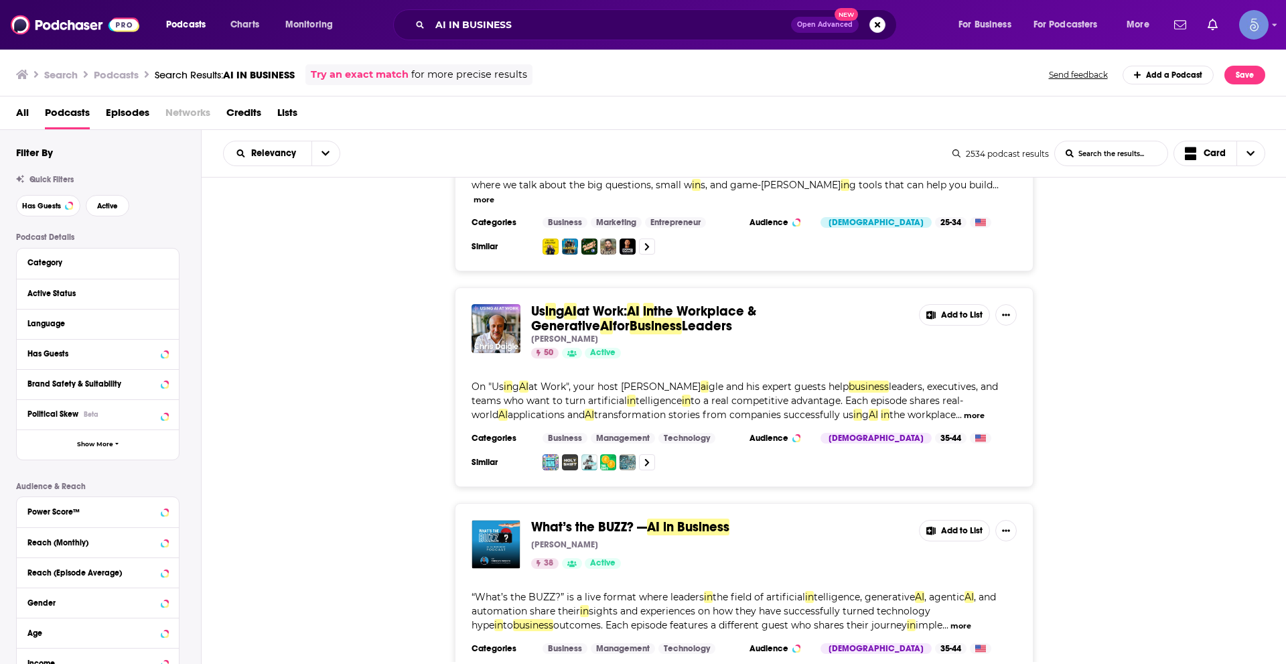
scroll to position [335, 0]
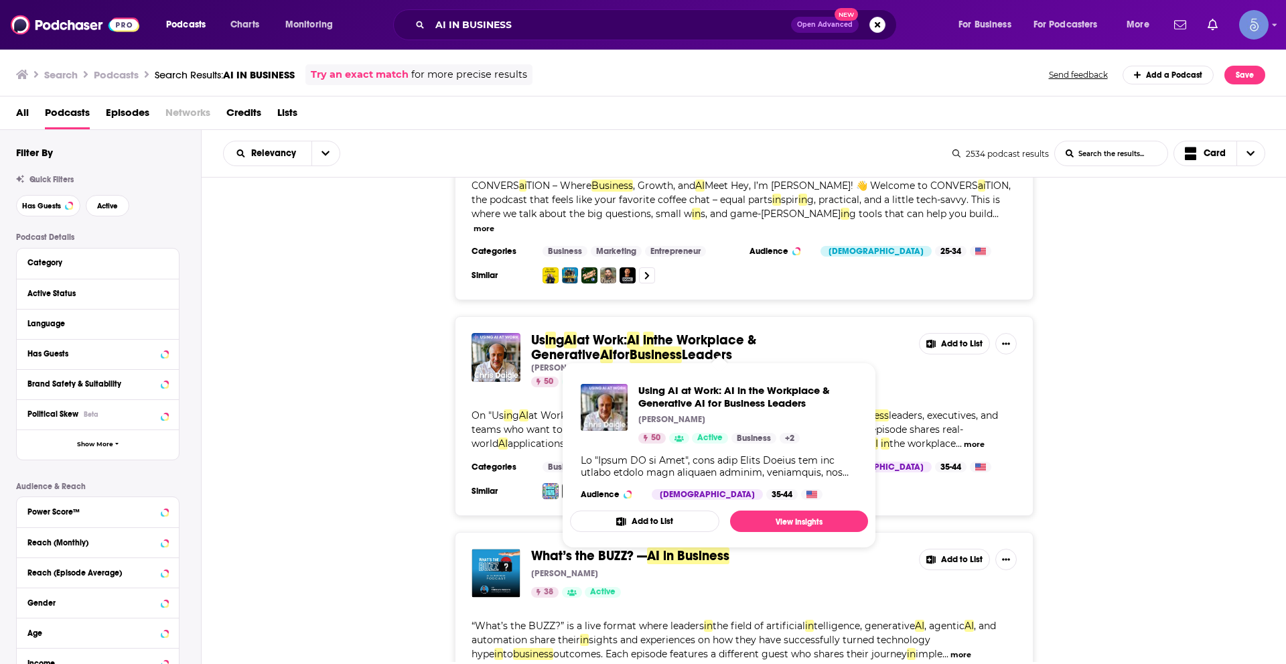
drag, startPoint x: 527, startPoint y: 324, endPoint x: 641, endPoint y: 344, distance: 116.3
click at [641, 344] on div "Us in g AI at Work: AI in the Workplace & Generative AI for Business Leaders [P…" at bounding box center [744, 360] width 545 height 54
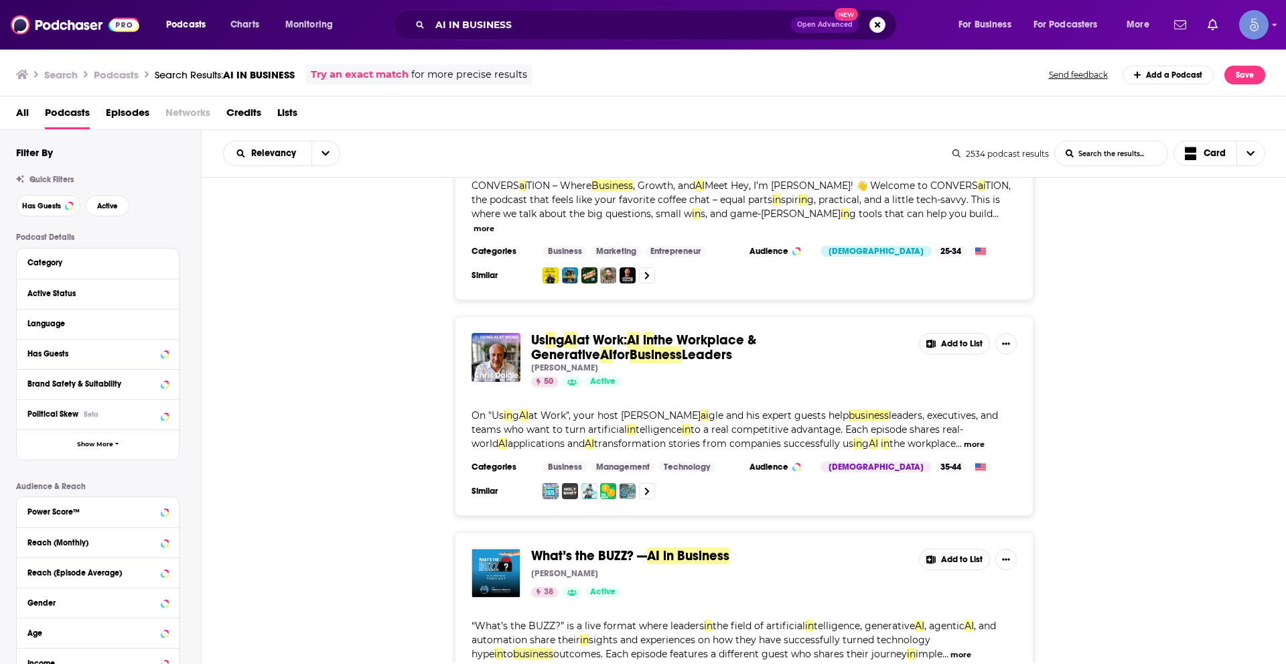
copy span "Us in g AI at Work: AI in the Workplace & Generative AI for Business Leaders"
